Goal: Navigation & Orientation: Find specific page/section

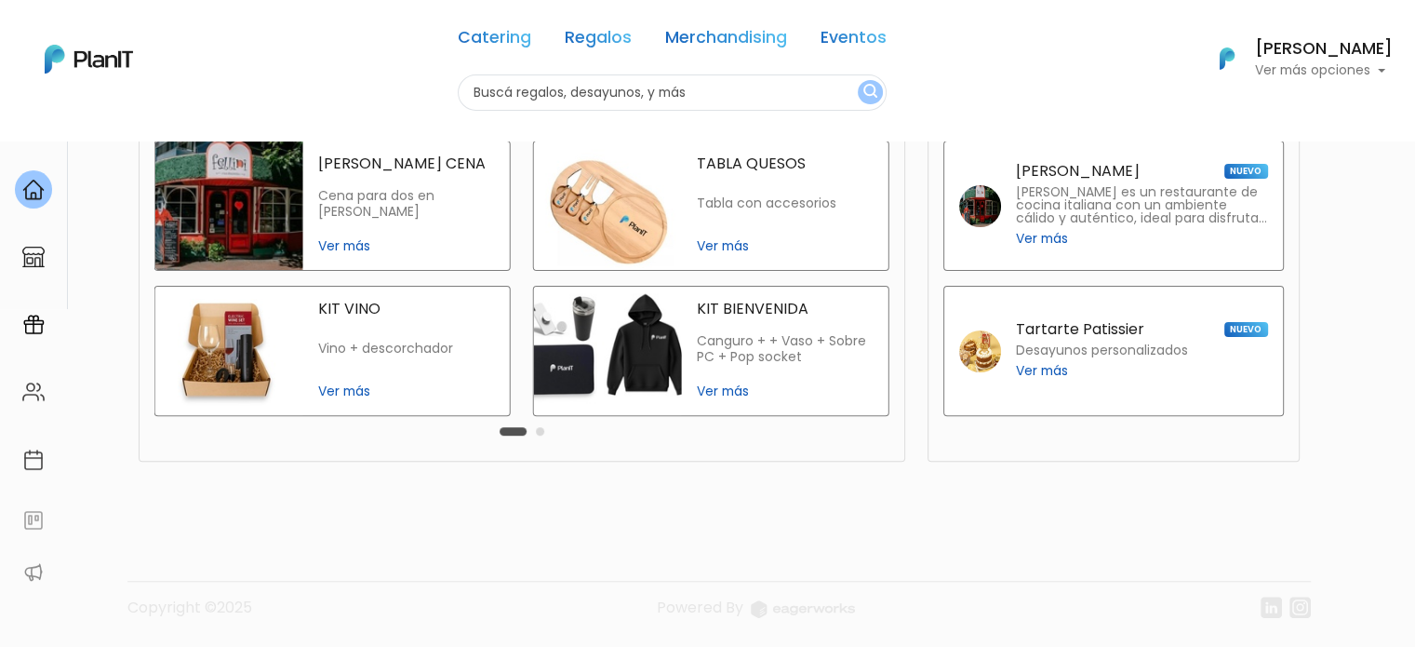
click at [742, 245] on span "Ver más" at bounding box center [785, 246] width 177 height 20
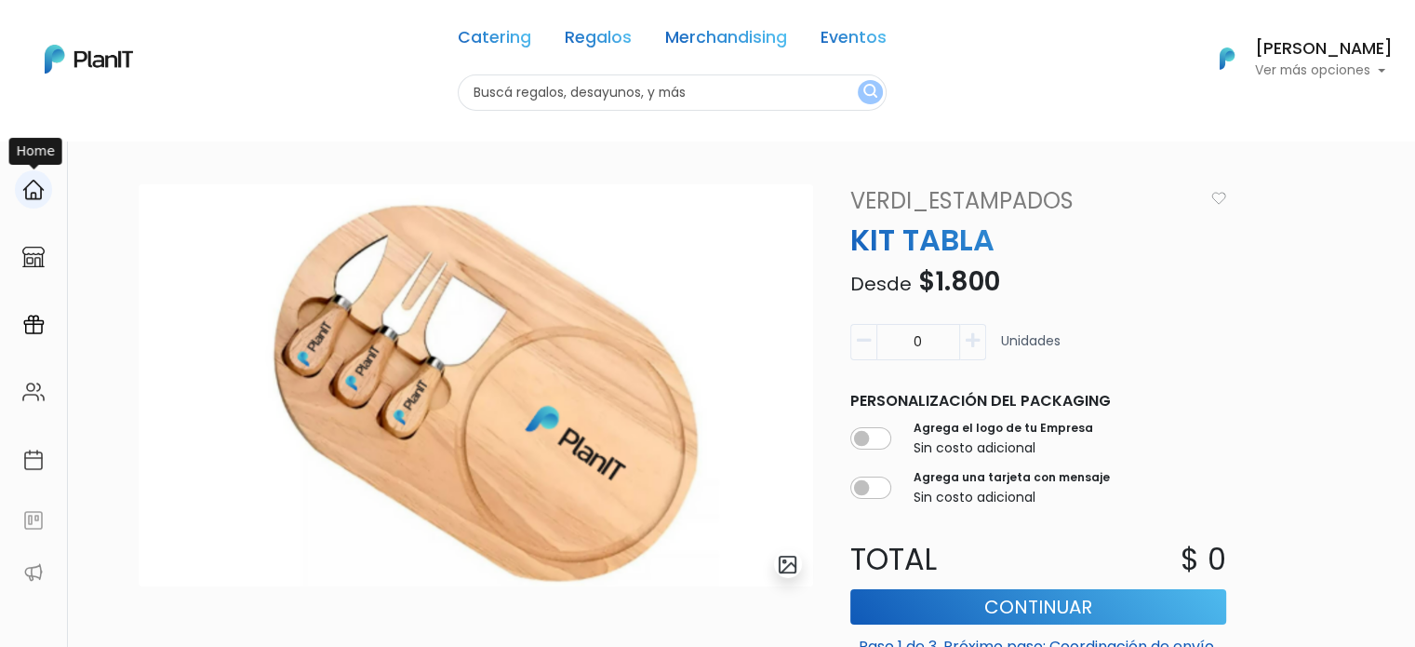
click at [36, 183] on img at bounding box center [33, 190] width 22 height 22
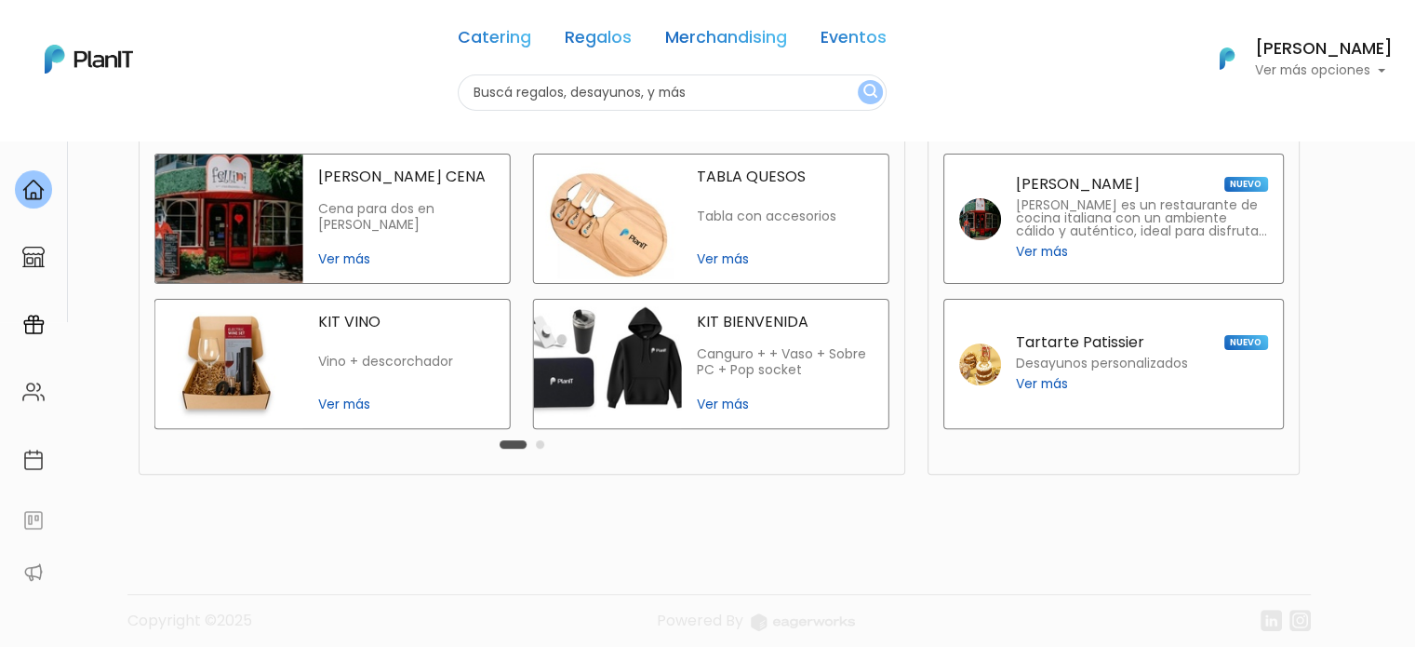
click at [540, 446] on button "Carousel Page 2" at bounding box center [540, 444] width 8 height 8
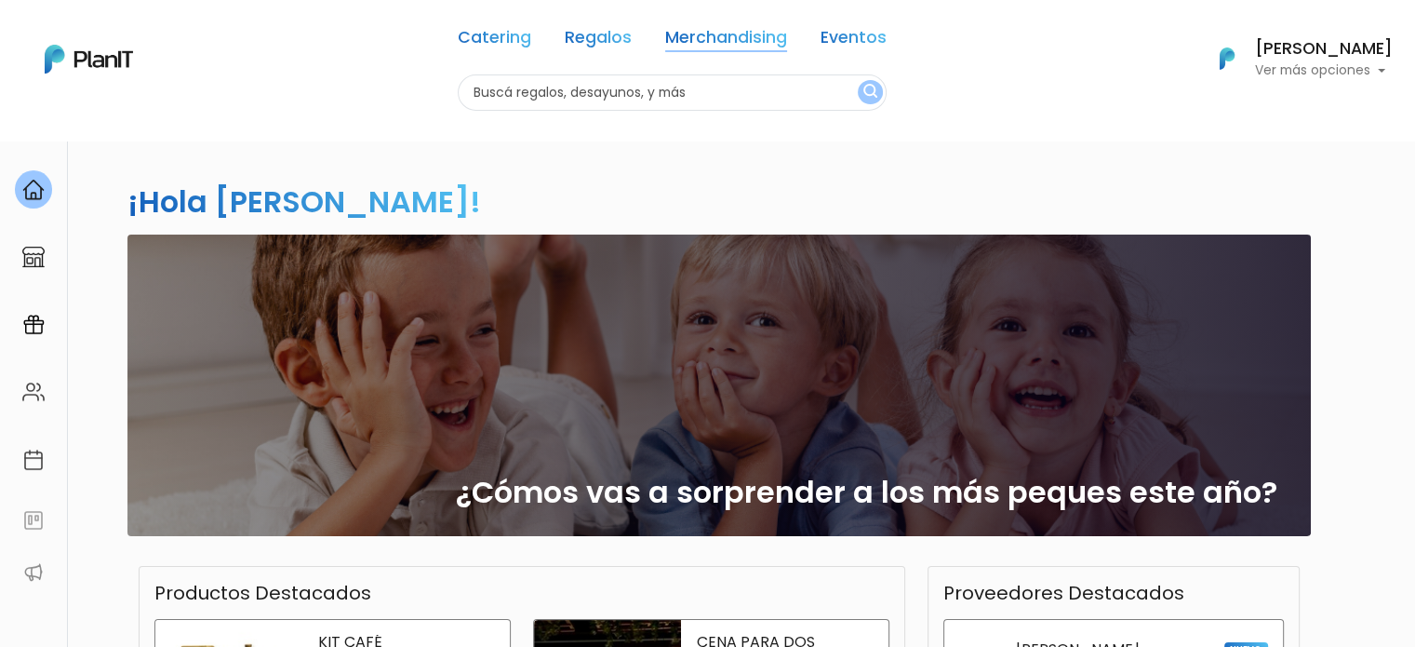
click at [736, 36] on link "Merchandising" at bounding box center [726, 41] width 122 height 22
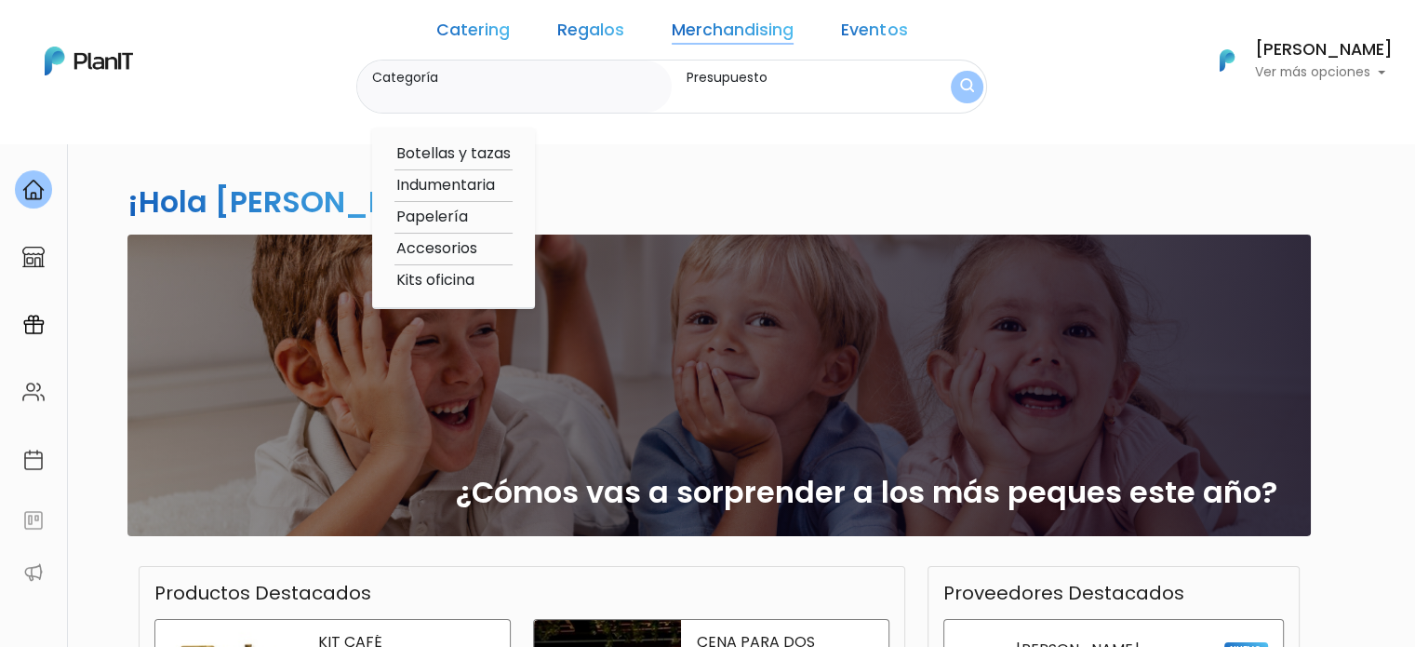
click at [473, 245] on option "Accesorios" at bounding box center [454, 248] width 118 height 23
type input "Accesorios"
type input "$0 - $1000"
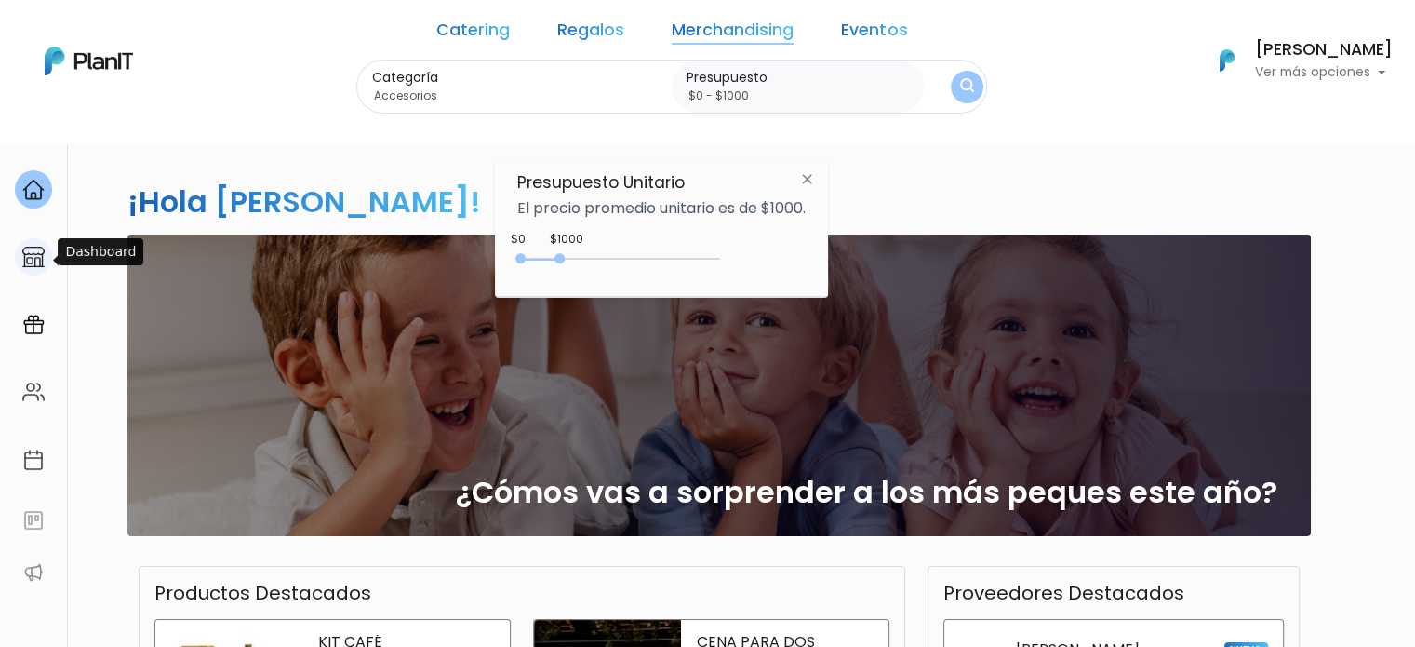
click at [26, 251] on img at bounding box center [33, 257] width 22 height 22
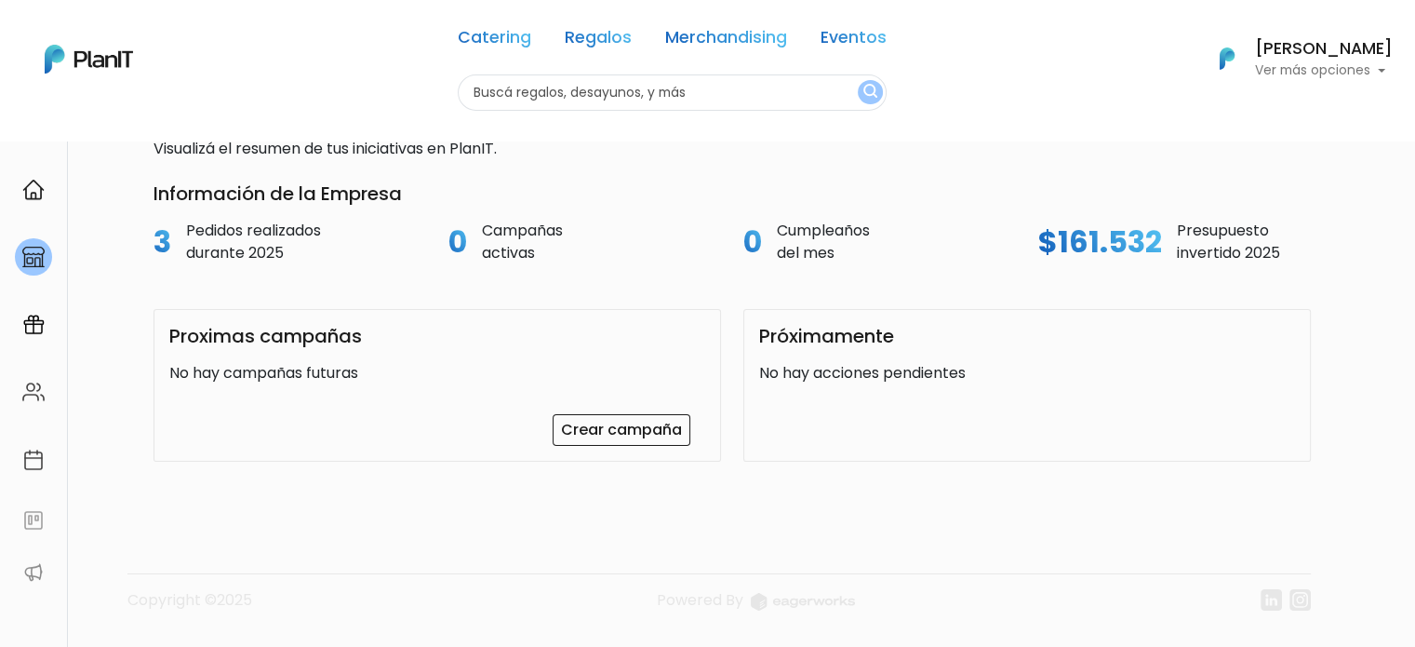
scroll to position [93, 0]
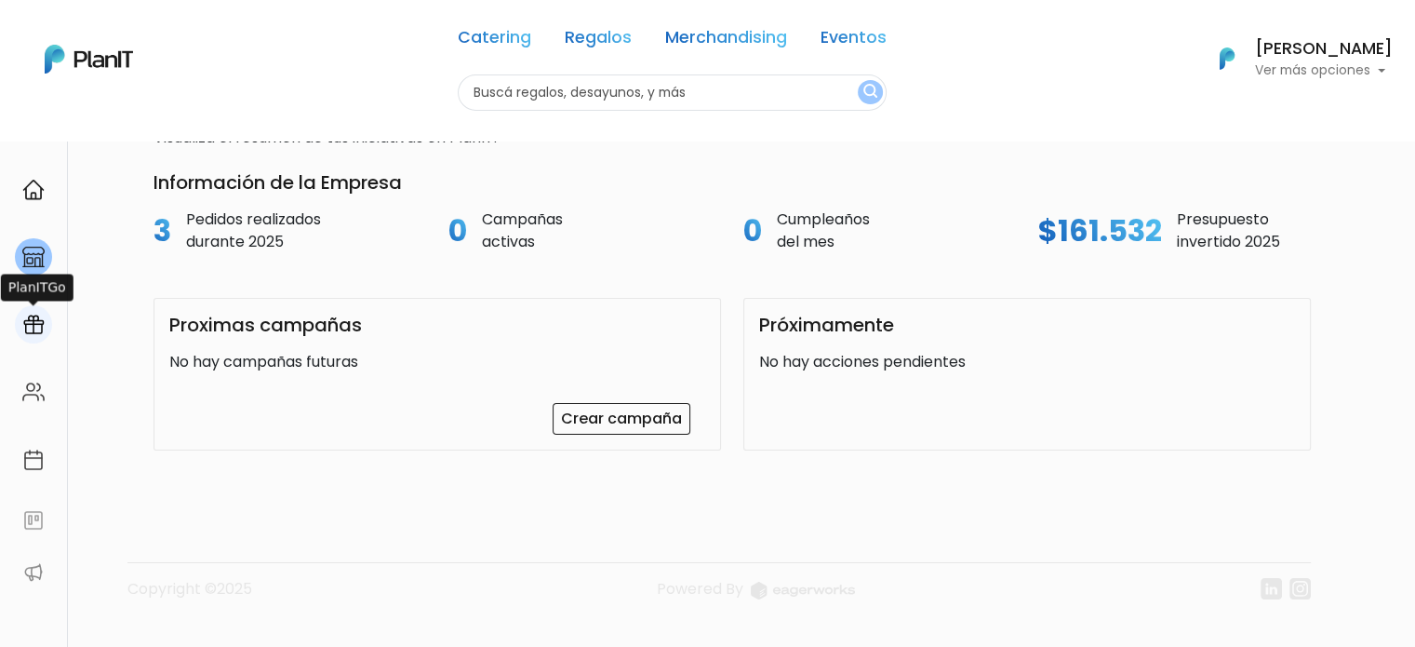
click at [40, 324] on img at bounding box center [33, 325] width 22 height 22
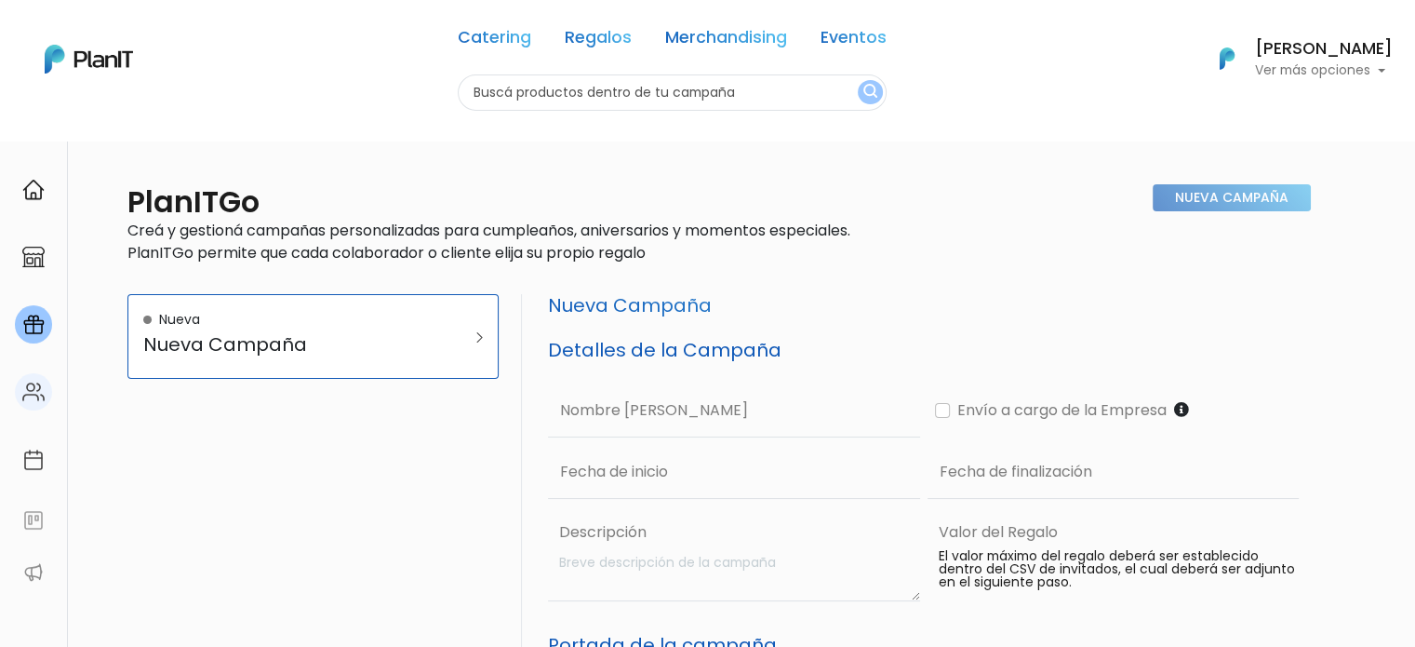
click at [48, 410] on link at bounding box center [33, 392] width 67 height 53
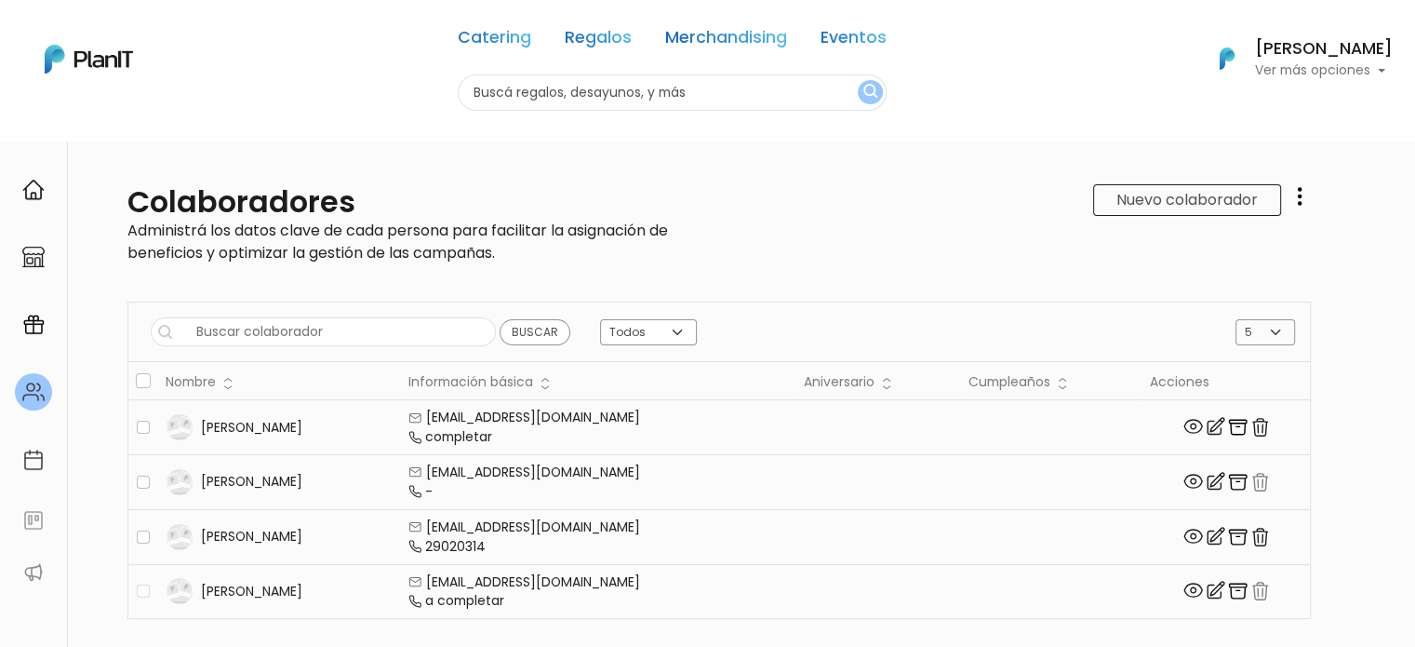
click at [35, 194] on img at bounding box center [33, 190] width 22 height 22
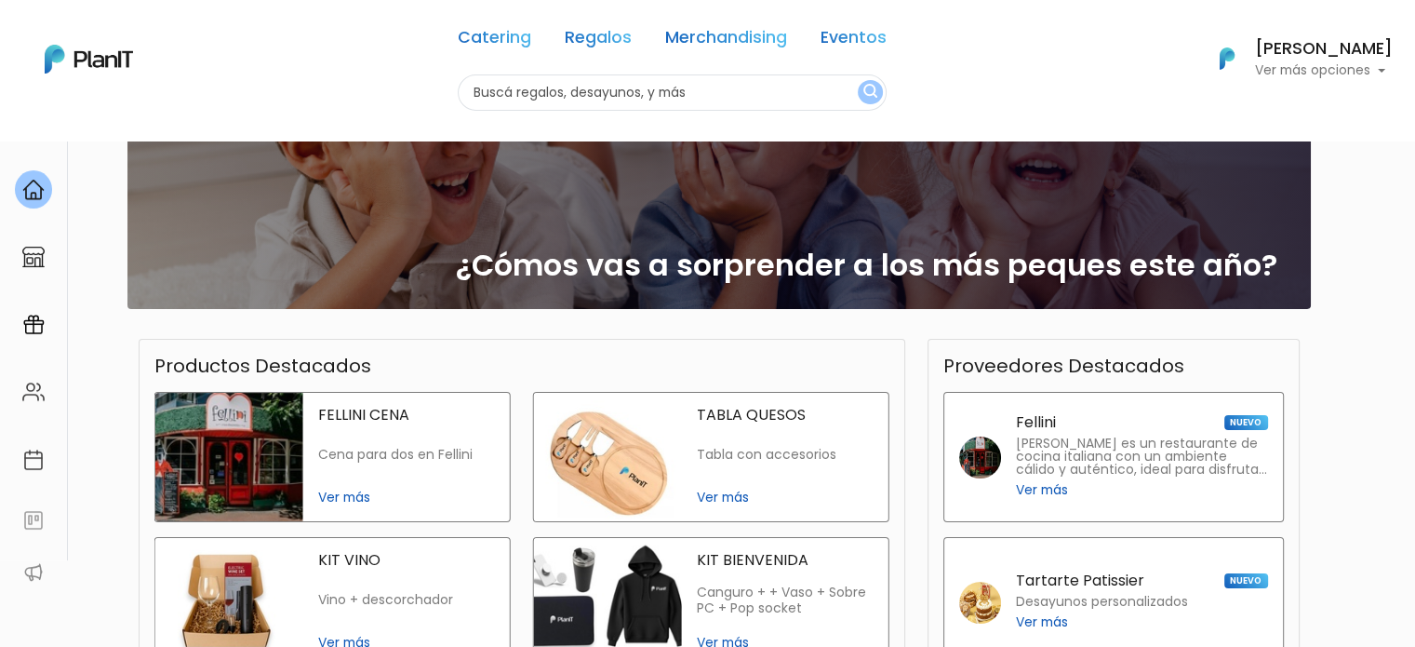
scroll to position [478, 0]
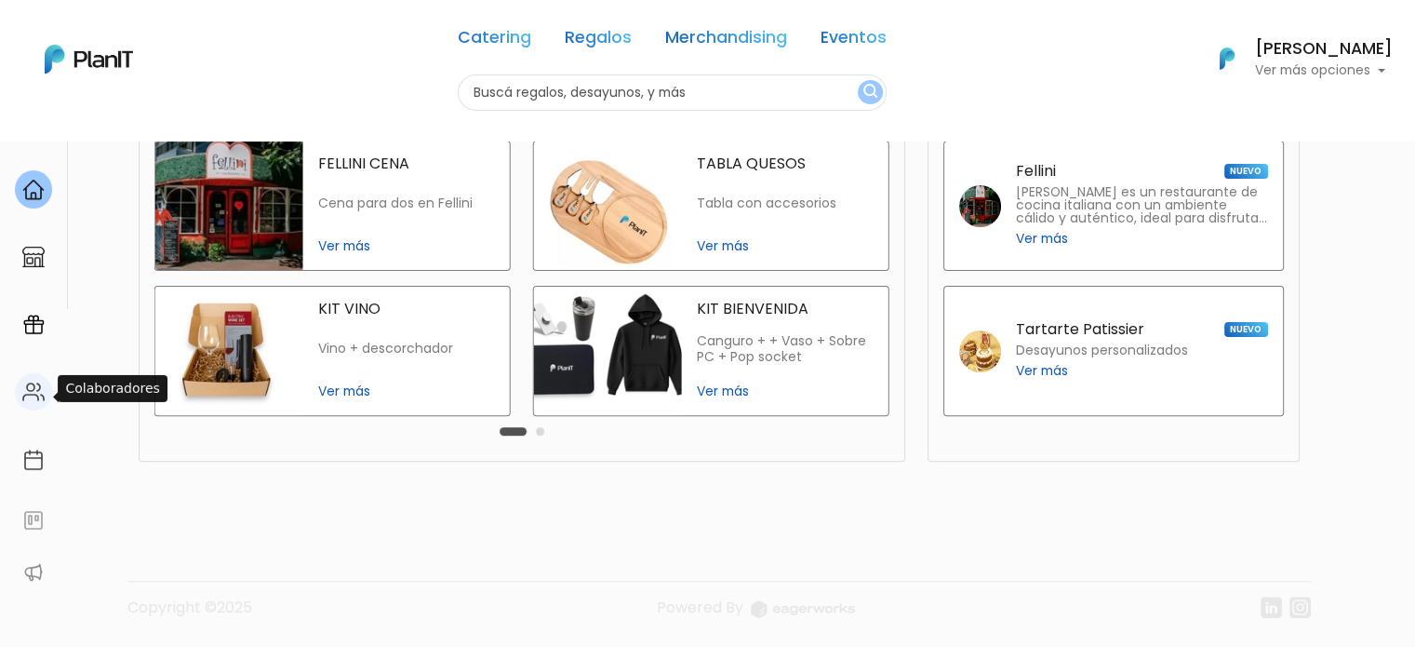
click at [26, 385] on img at bounding box center [33, 392] width 22 height 22
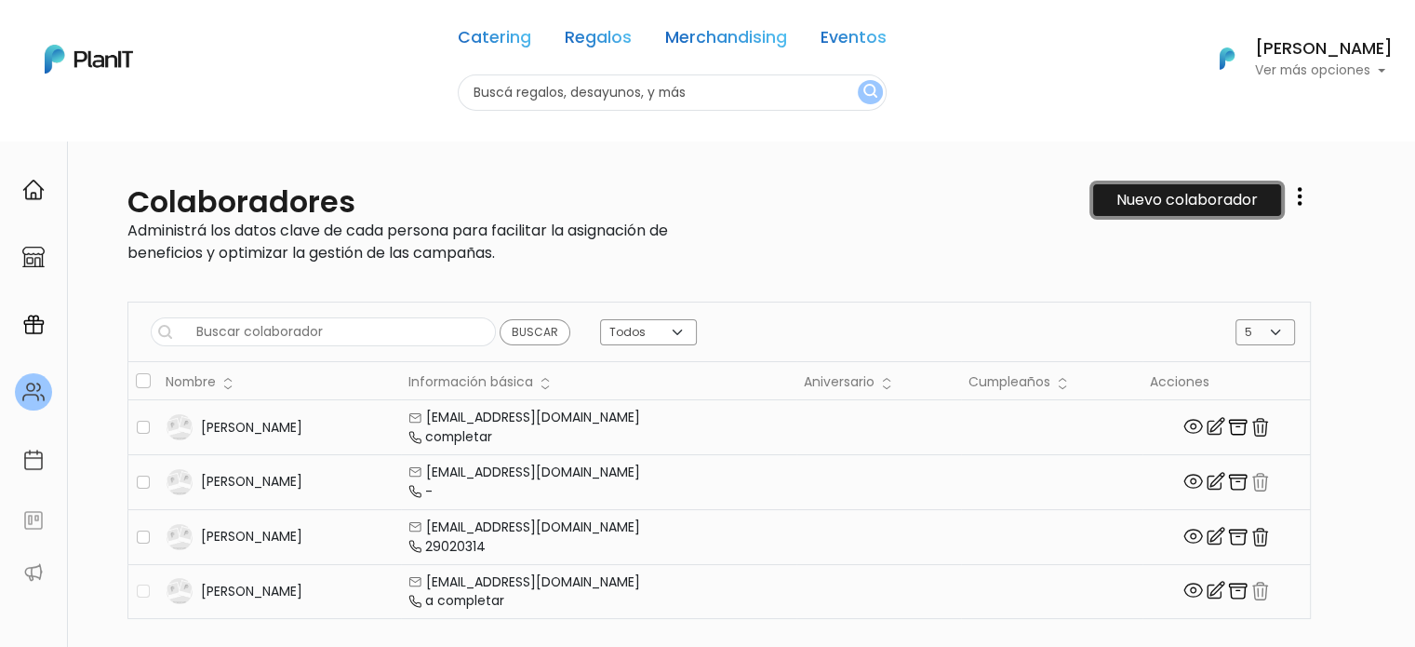
click at [1182, 204] on link "Nuevo colaborador" at bounding box center [1187, 200] width 188 height 32
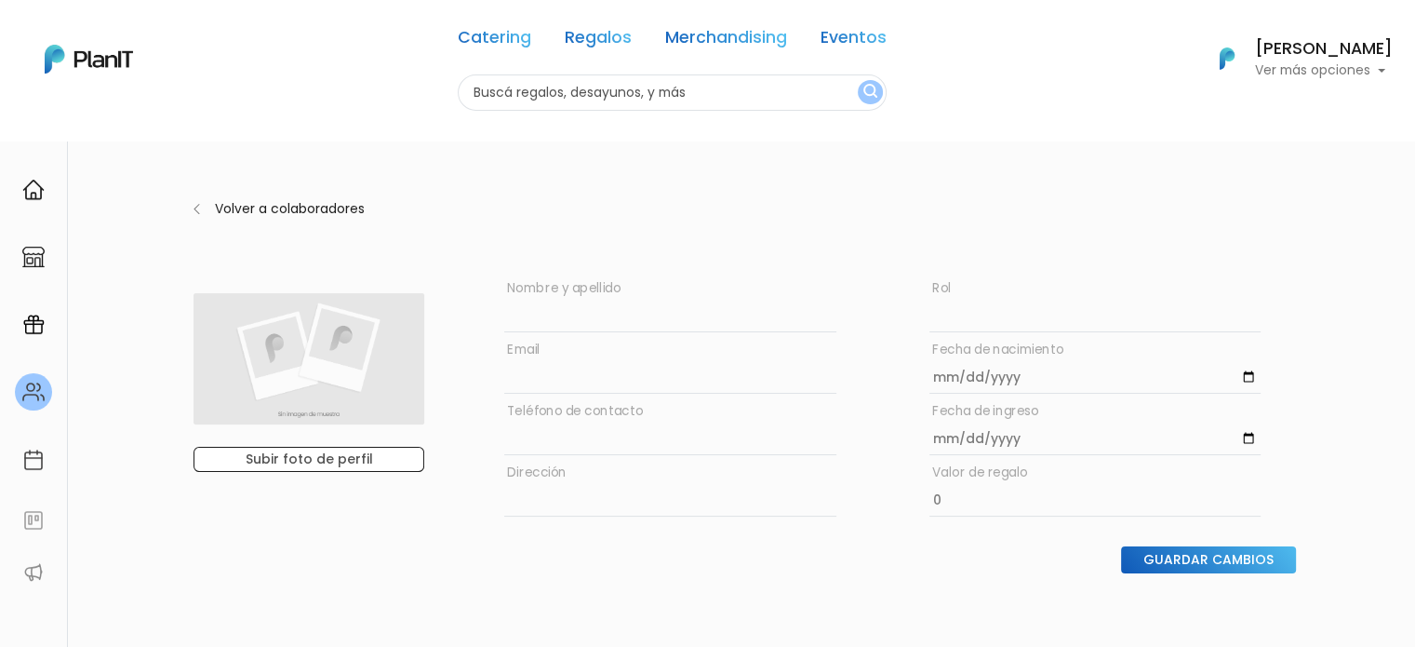
click at [756, 304] on input "text" at bounding box center [669, 305] width 331 height 54
click at [78, 55] on img at bounding box center [89, 59] width 88 height 29
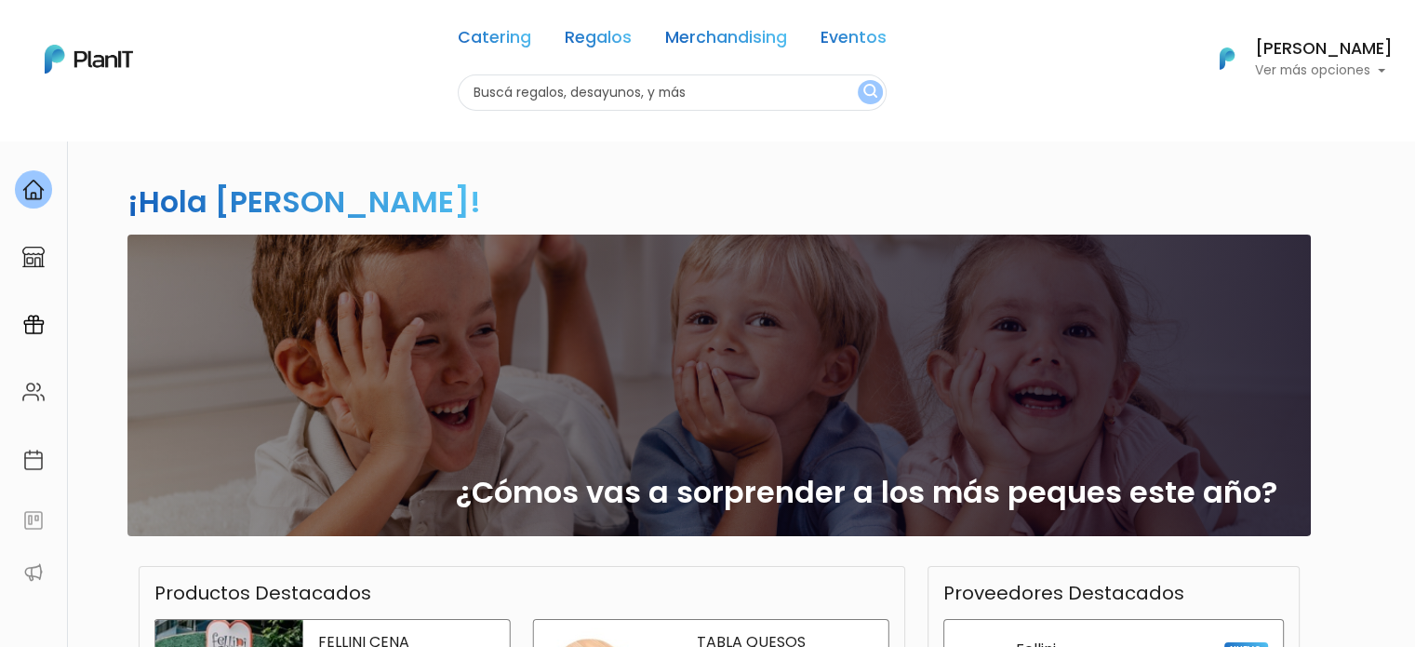
click at [1330, 55] on h6 "[PERSON_NAME]" at bounding box center [1324, 49] width 138 height 17
